Goal: Task Accomplishment & Management: Complete application form

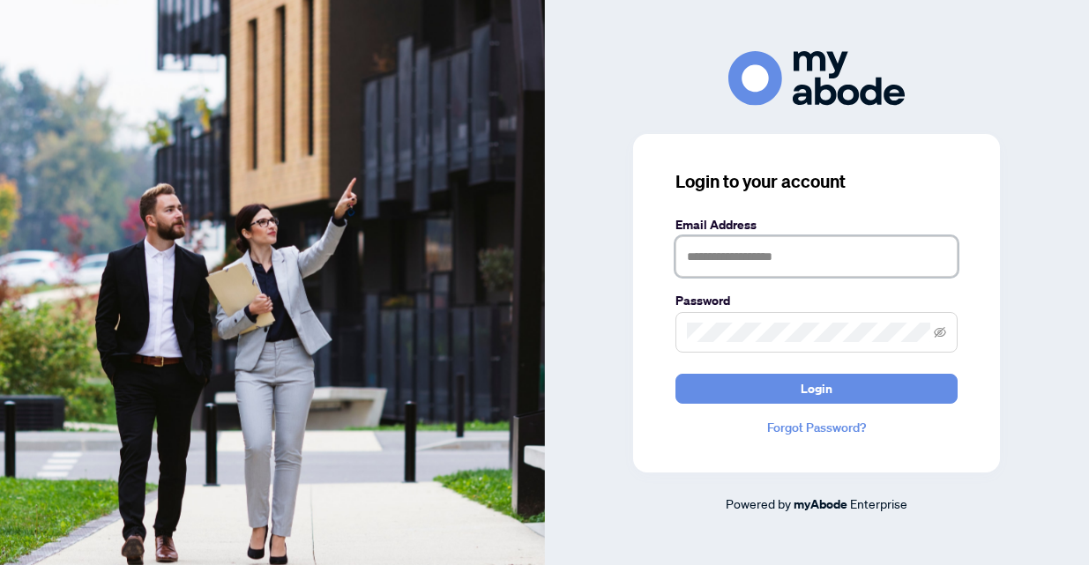
click at [721, 260] on input "text" at bounding box center [817, 256] width 282 height 41
type input "**********"
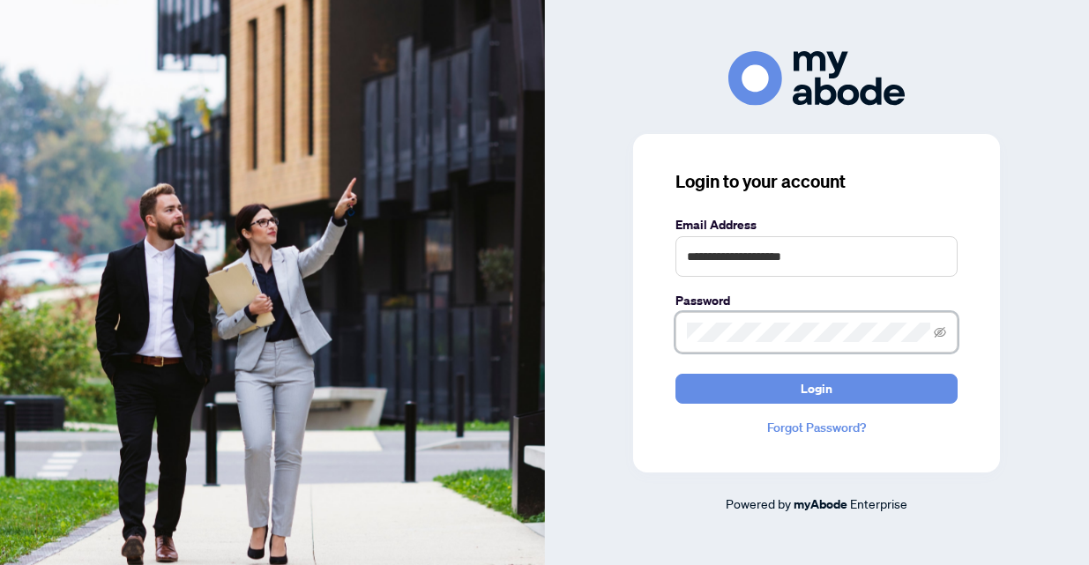
click at [676, 374] on button "Login" at bounding box center [817, 389] width 282 height 30
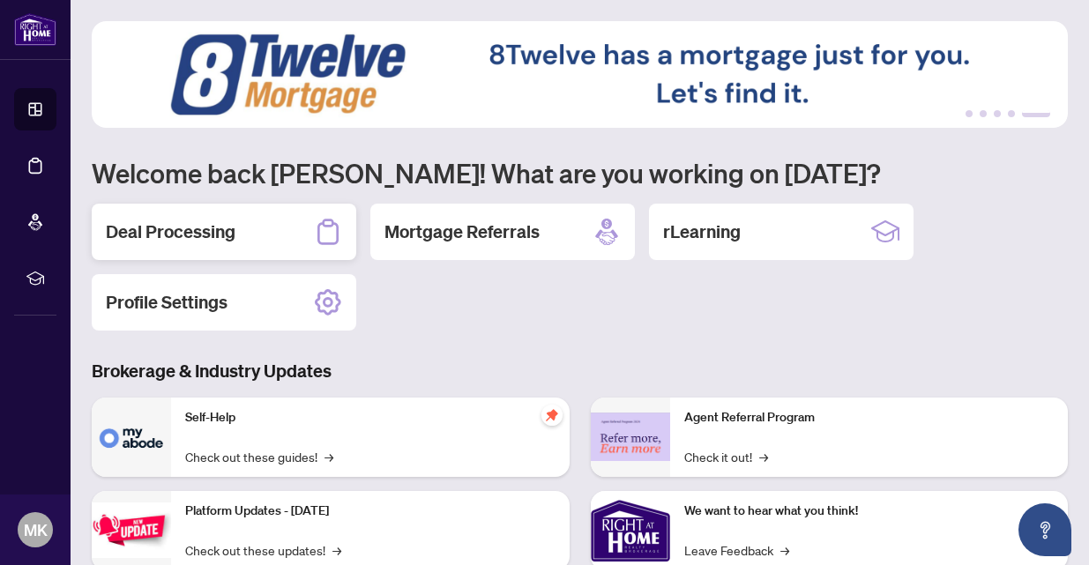
click at [164, 237] on h2 "Deal Processing" at bounding box center [171, 232] width 130 height 25
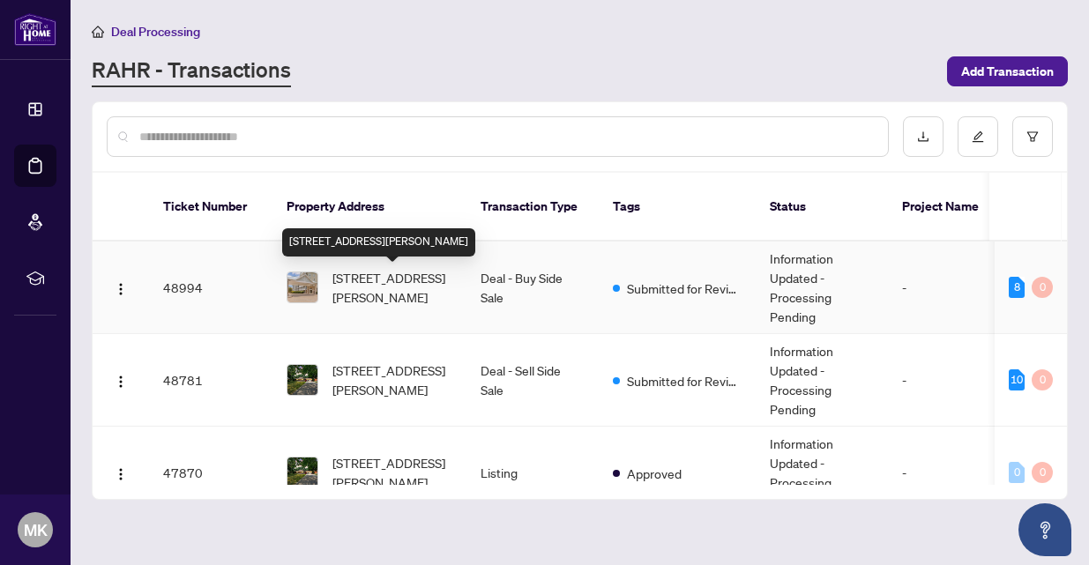
click at [373, 280] on span "[STREET_ADDRESS][PERSON_NAME]" at bounding box center [392, 287] width 120 height 39
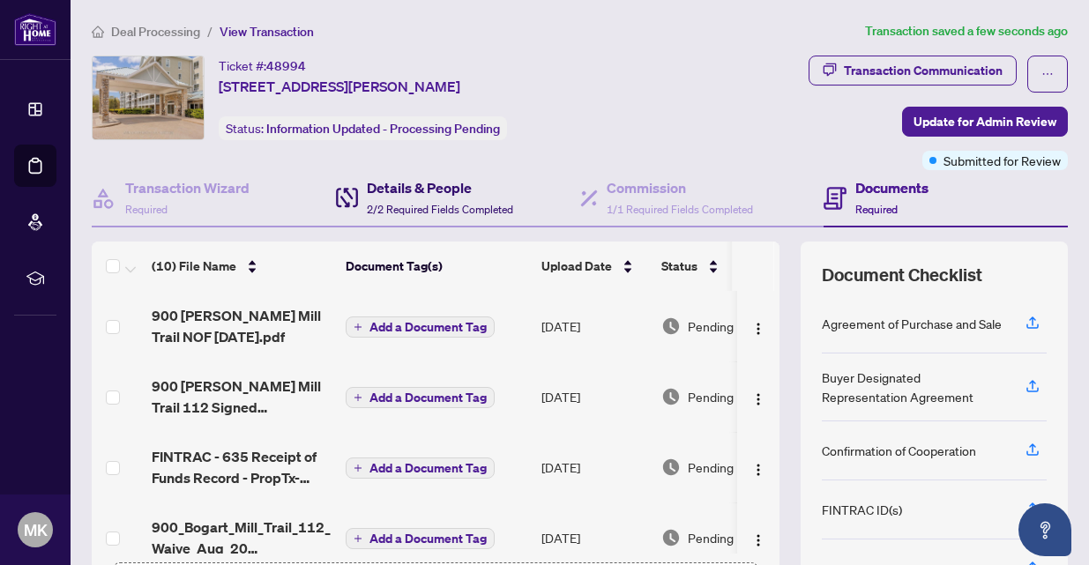
click at [397, 194] on h4 "Details & People" at bounding box center [440, 187] width 146 height 21
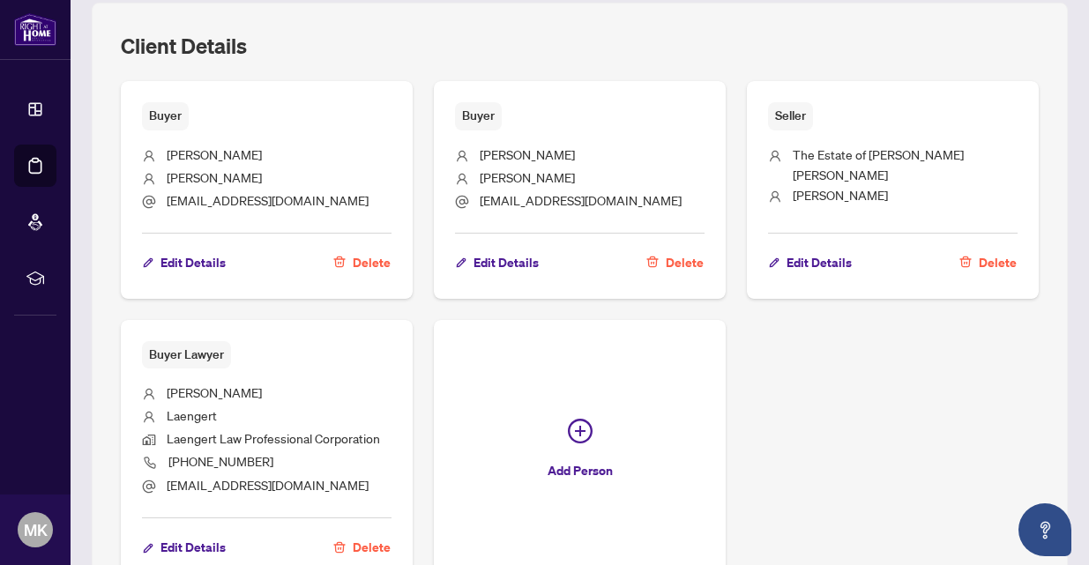
scroll to position [844, 0]
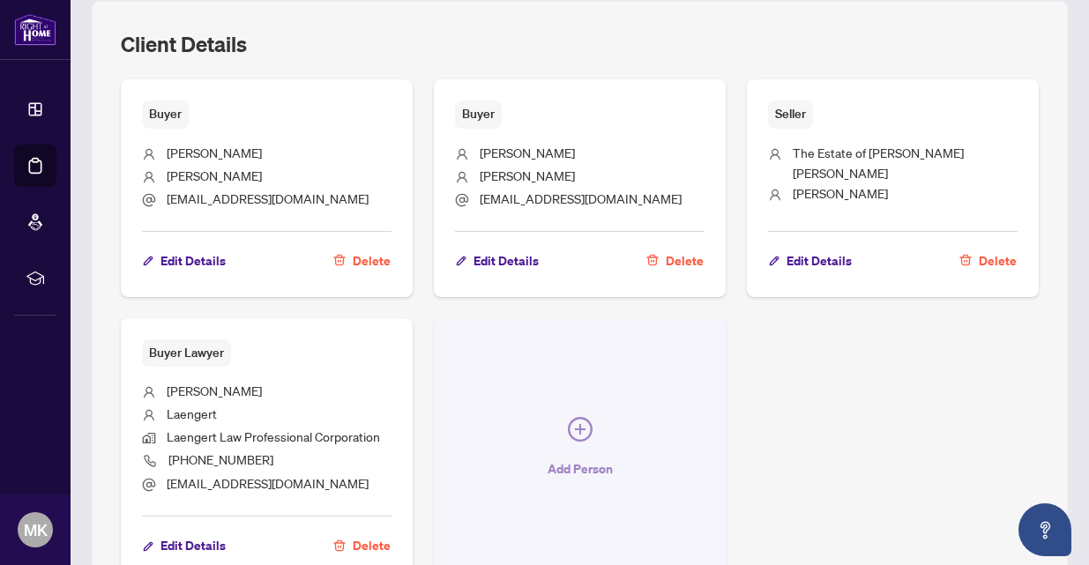
click at [581, 426] on icon "plus-circle" at bounding box center [580, 429] width 11 height 11
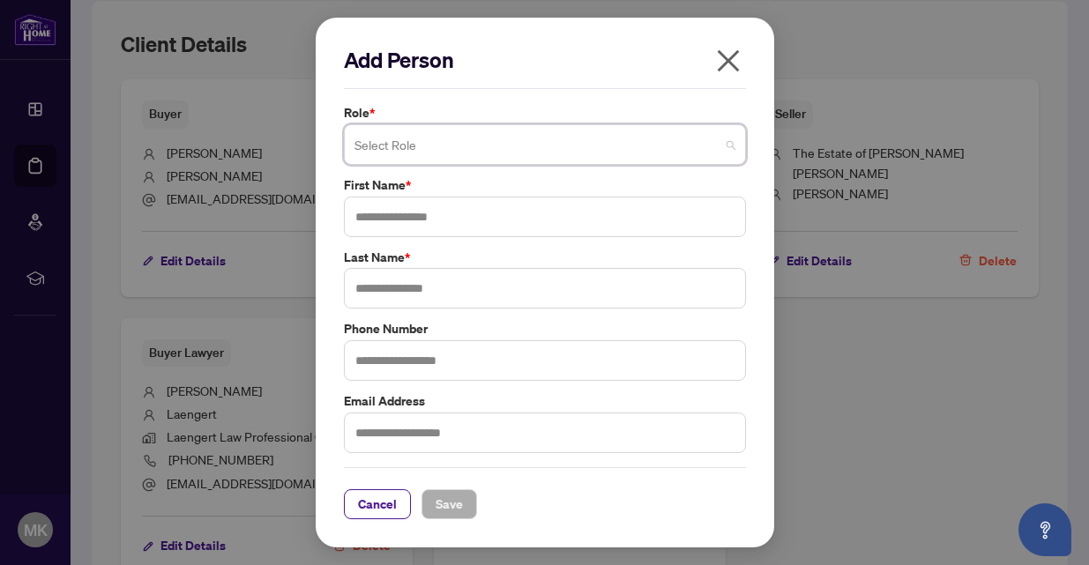
click at [729, 148] on span at bounding box center [545, 145] width 381 height 34
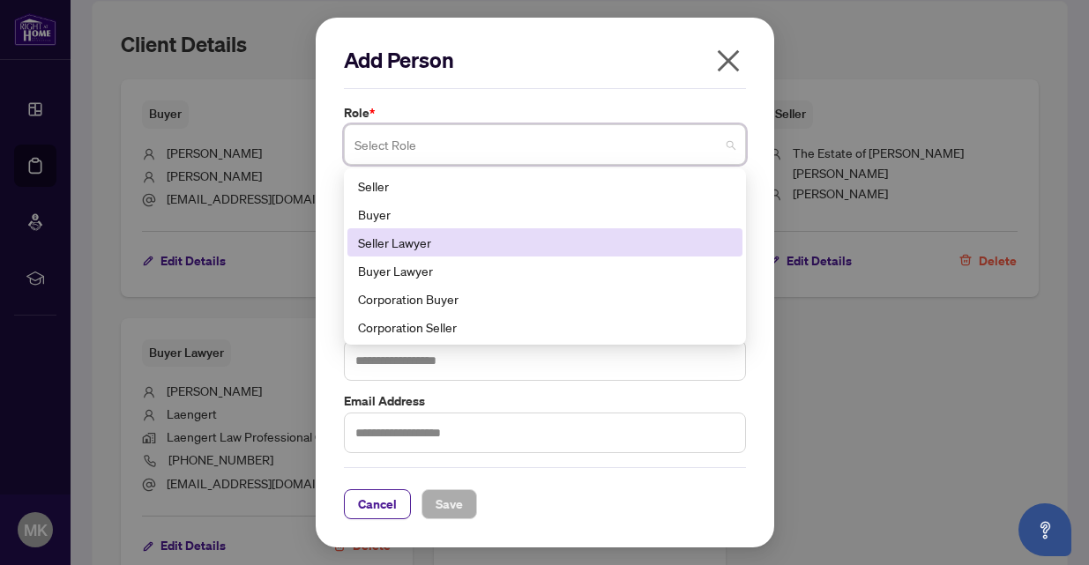
click at [422, 241] on div "Seller Lawyer" at bounding box center [545, 242] width 374 height 19
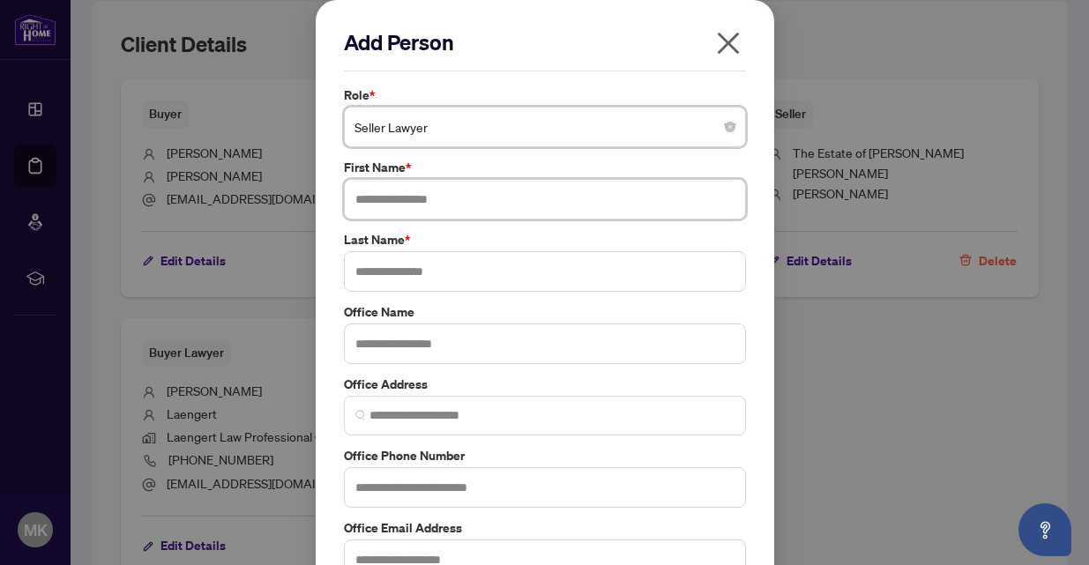
click at [385, 207] on input "text" at bounding box center [545, 199] width 402 height 41
type input "*****"
type input "*******"
click at [387, 489] on input "text" at bounding box center [545, 487] width 402 height 41
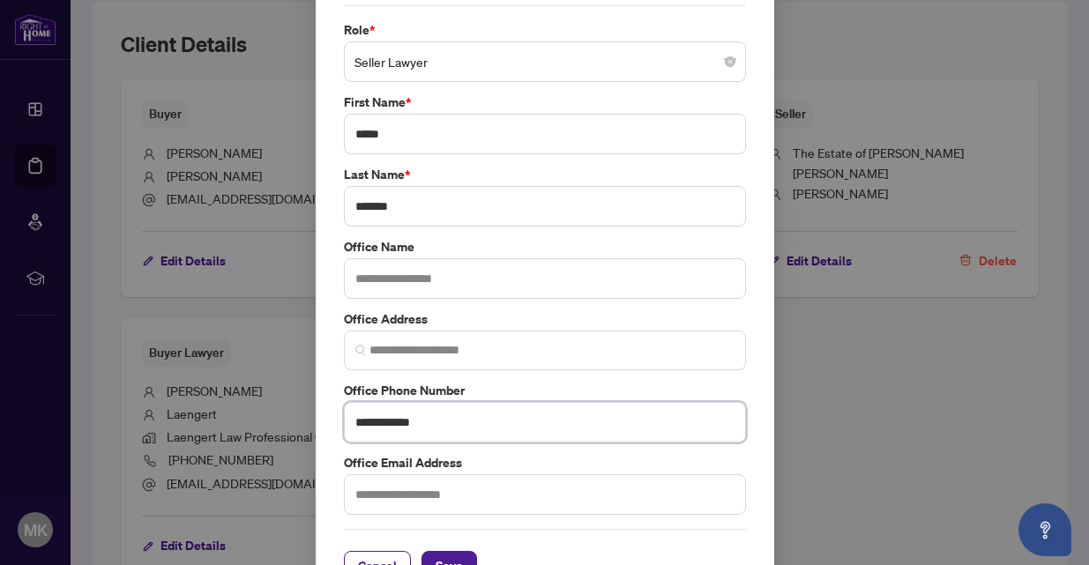
scroll to position [109, 0]
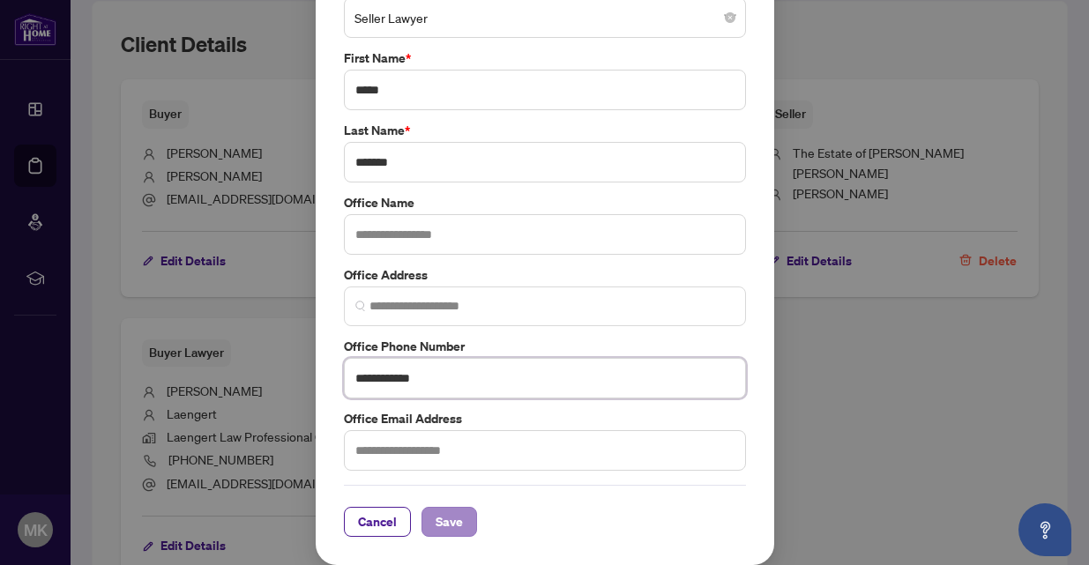
type input "**********"
click at [438, 521] on span "Save" at bounding box center [449, 522] width 27 height 28
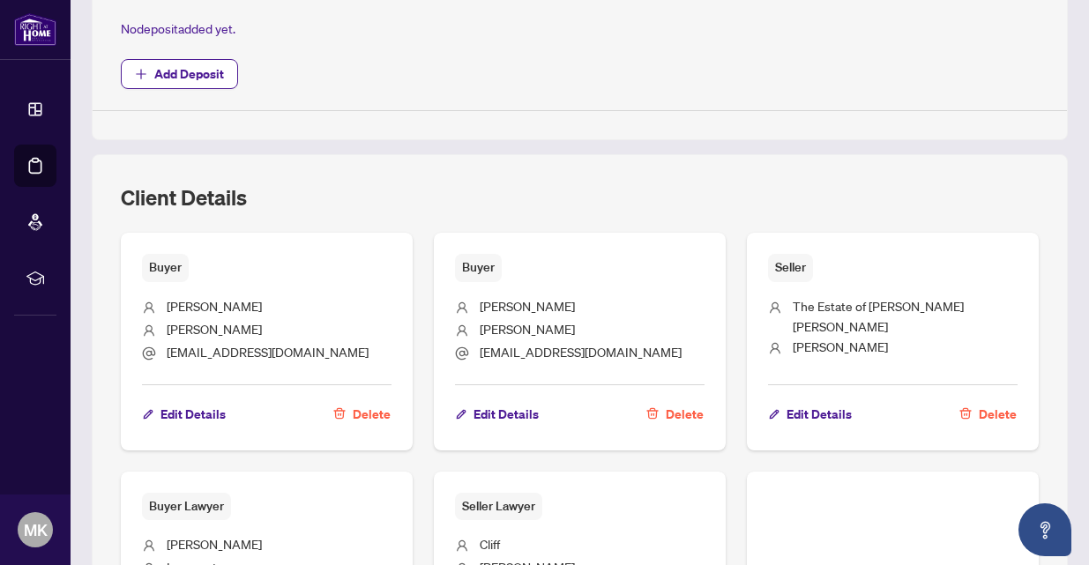
scroll to position [0, 0]
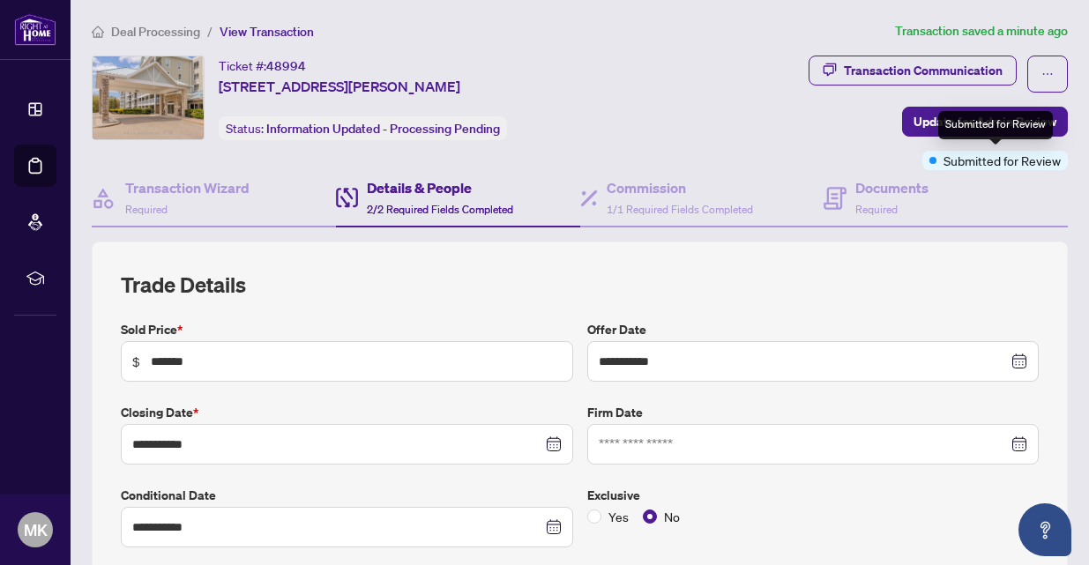
click at [959, 160] on span "Submitted for Review" at bounding box center [1002, 160] width 117 height 19
click at [940, 165] on div "Submitted for Review" at bounding box center [995, 160] width 146 height 19
click at [960, 122] on span "Update for Admin Review" at bounding box center [985, 122] width 143 height 28
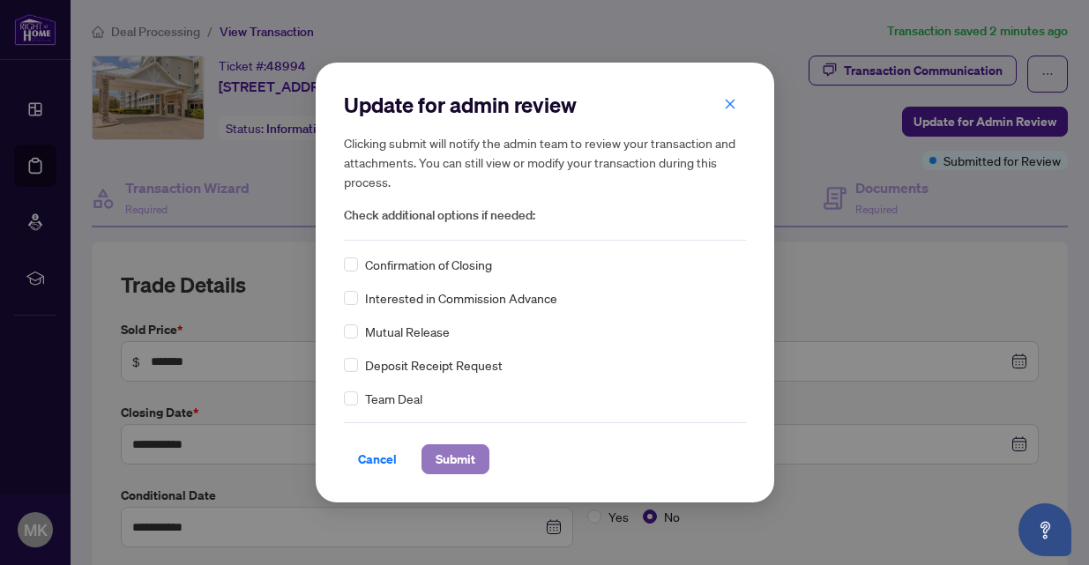
click at [436, 459] on span "Submit" at bounding box center [456, 459] width 40 height 28
